Goal: Information Seeking & Learning: Learn about a topic

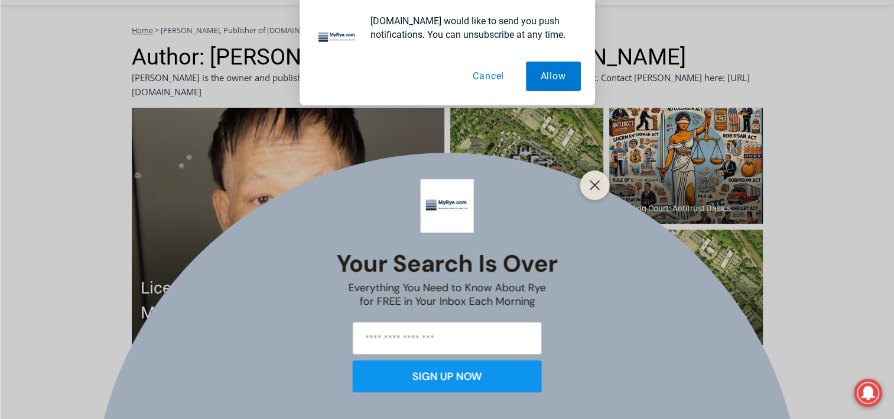
scroll to position [324, 0]
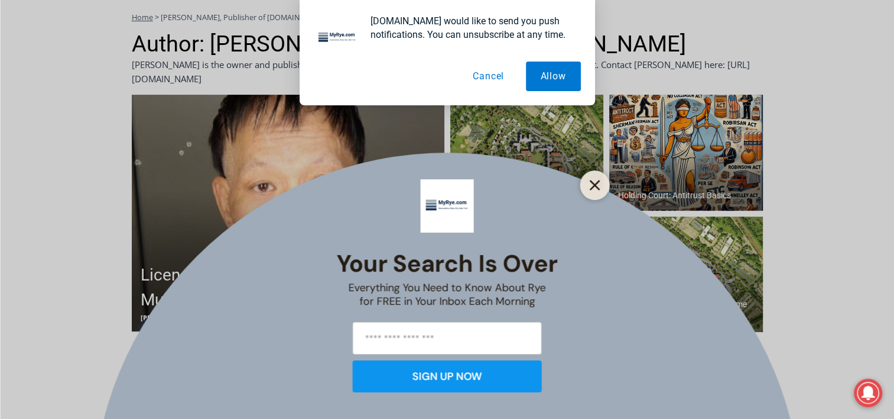
click at [593, 180] on icon "Close" at bounding box center [595, 185] width 11 height 11
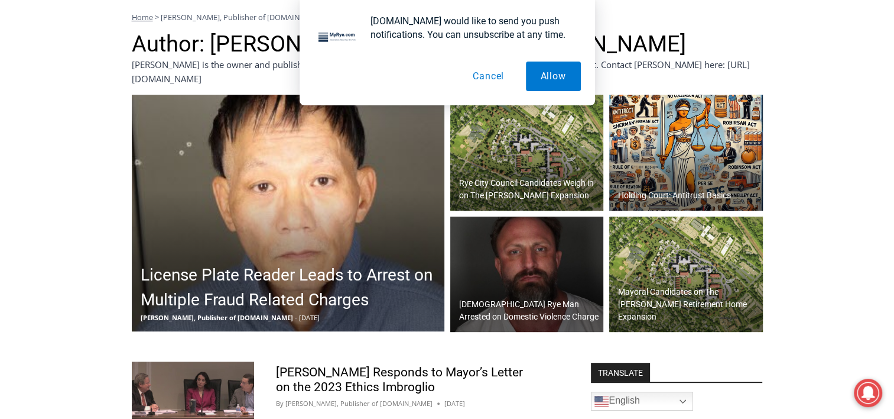
click at [293, 225] on img at bounding box center [288, 213] width 313 height 236
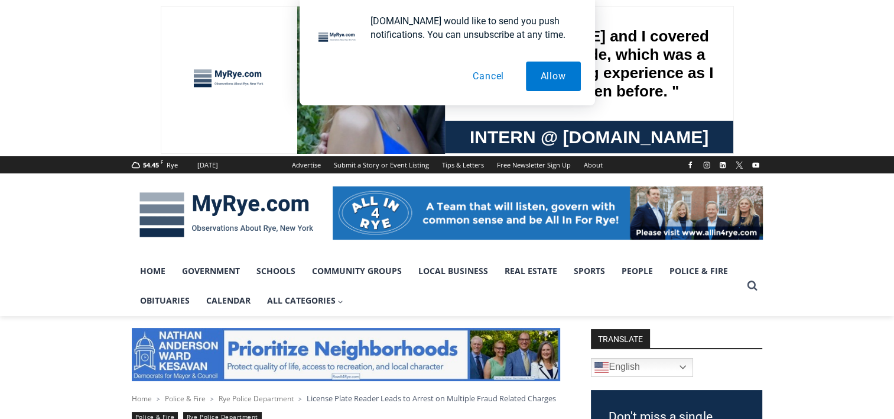
click at [489, 74] on button "Cancel" at bounding box center [488, 76] width 61 height 30
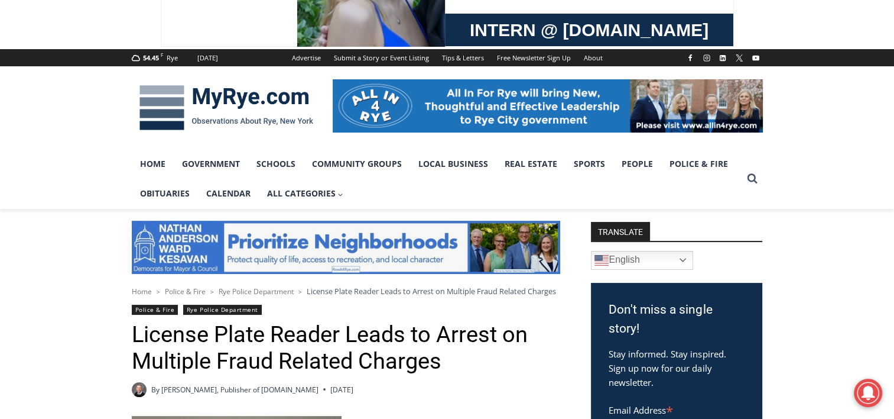
scroll to position [93, 0]
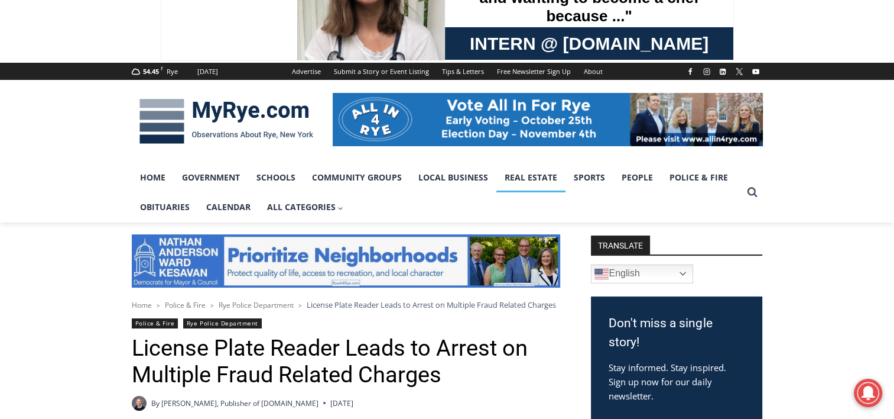
click at [537, 177] on link "Real Estate" at bounding box center [531, 178] width 69 height 30
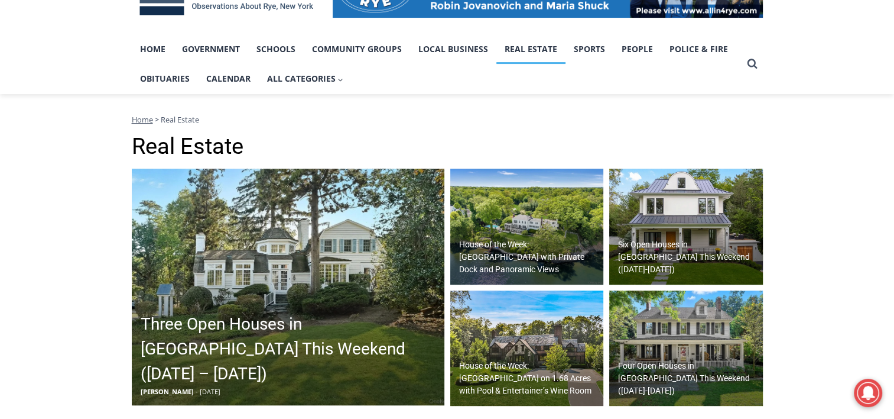
scroll to position [310, 0]
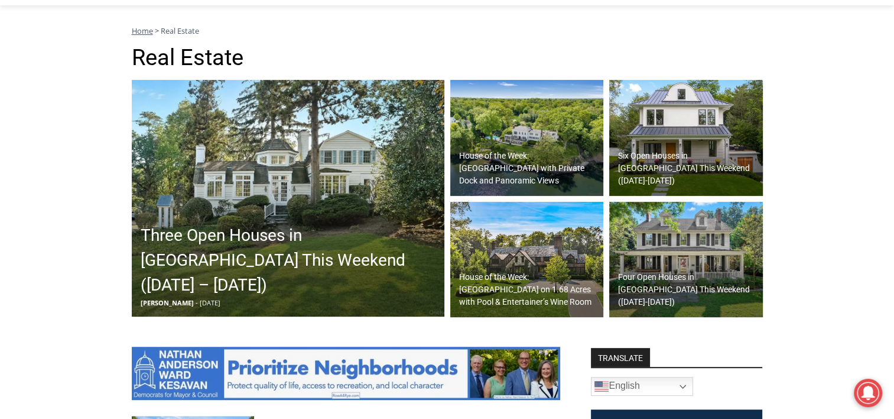
click at [375, 185] on img at bounding box center [288, 198] width 313 height 236
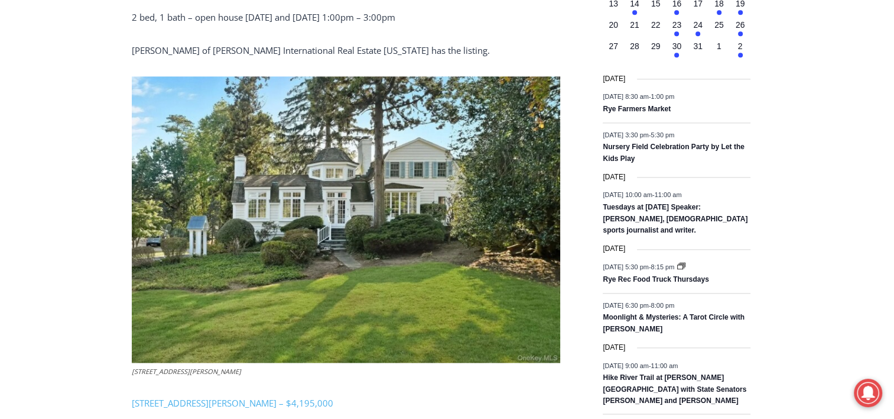
scroll to position [1480, 0]
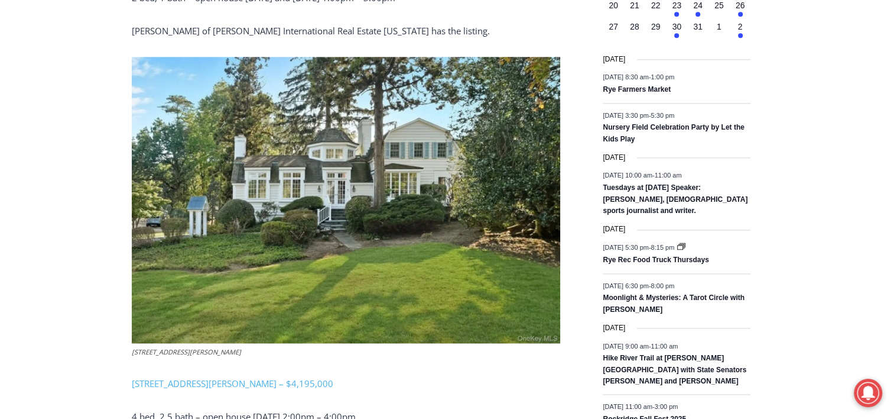
click at [333, 171] on img at bounding box center [346, 200] width 429 height 287
click at [352, 173] on img at bounding box center [346, 200] width 429 height 287
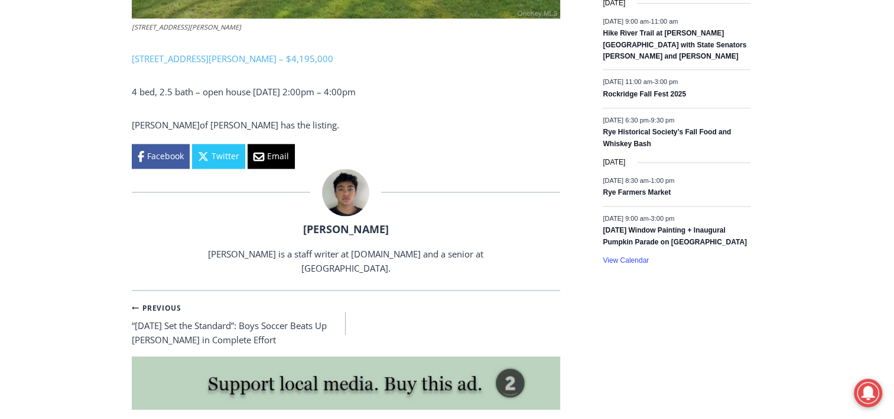
scroll to position [1828, 0]
